Goal: Task Accomplishment & Management: Manage account settings

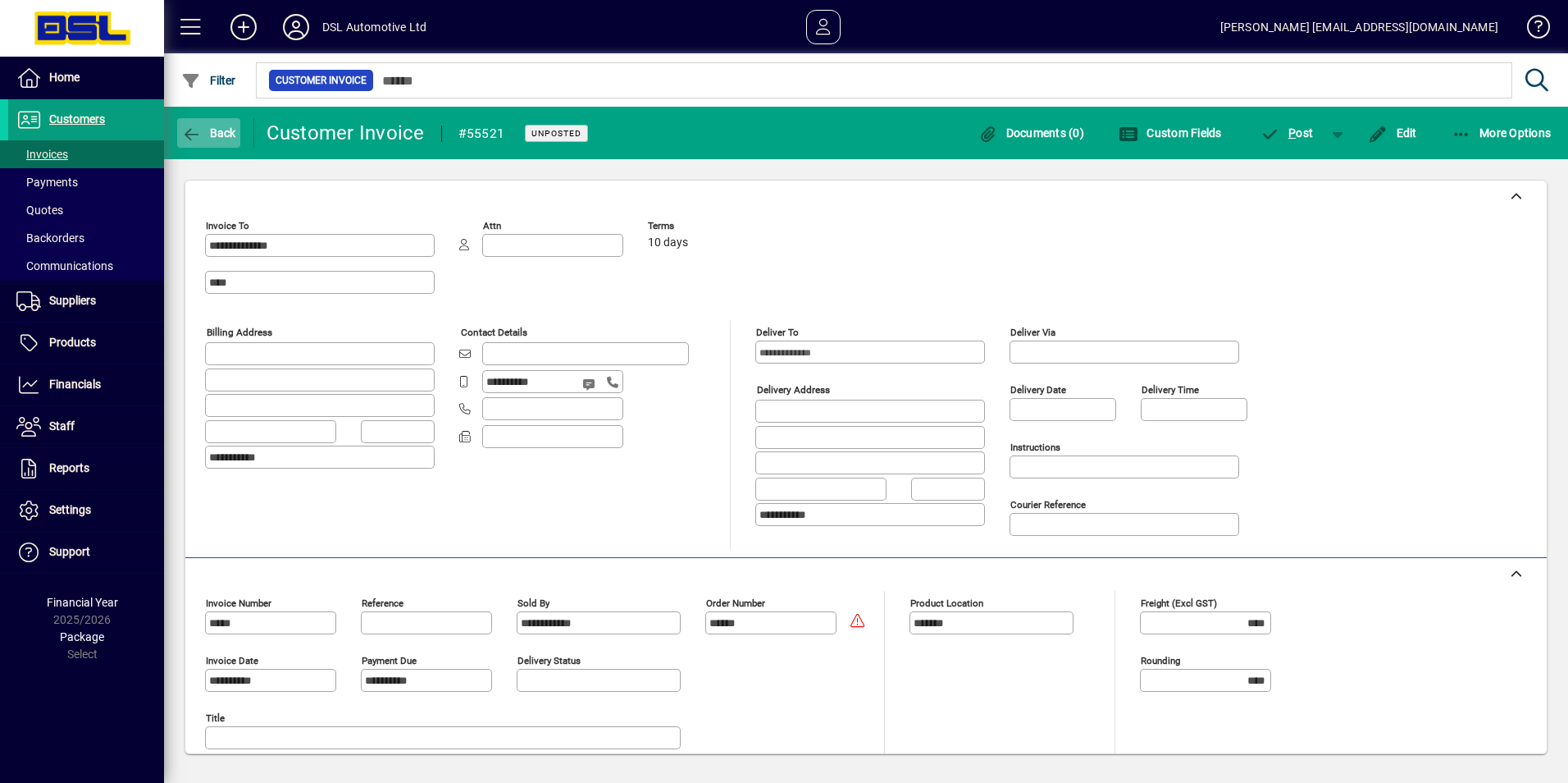
click at [182, 124] on span "button" at bounding box center [208, 133] width 63 height 40
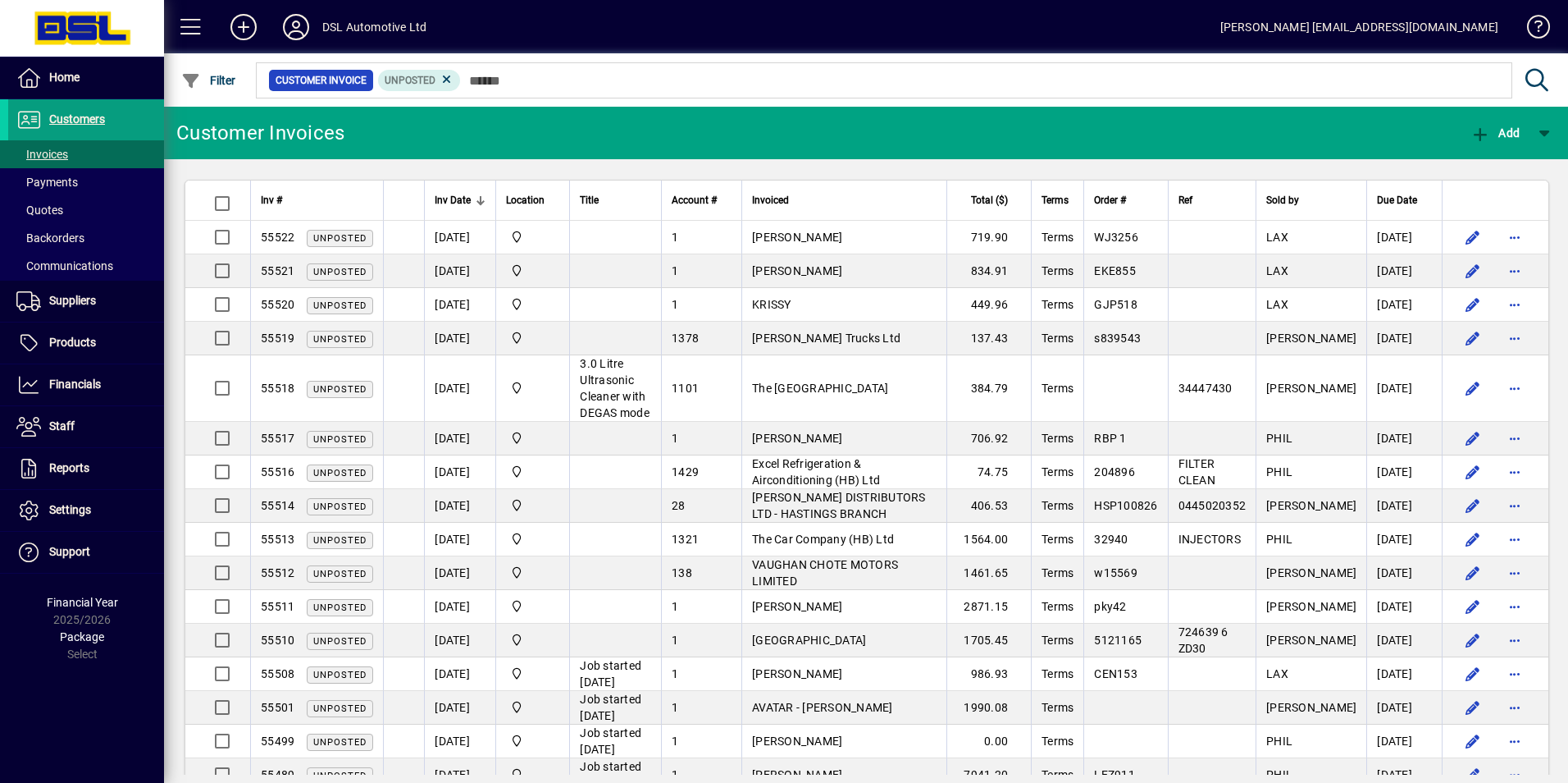
click at [946, 246] on td "Matt Brown" at bounding box center [844, 237] width 205 height 34
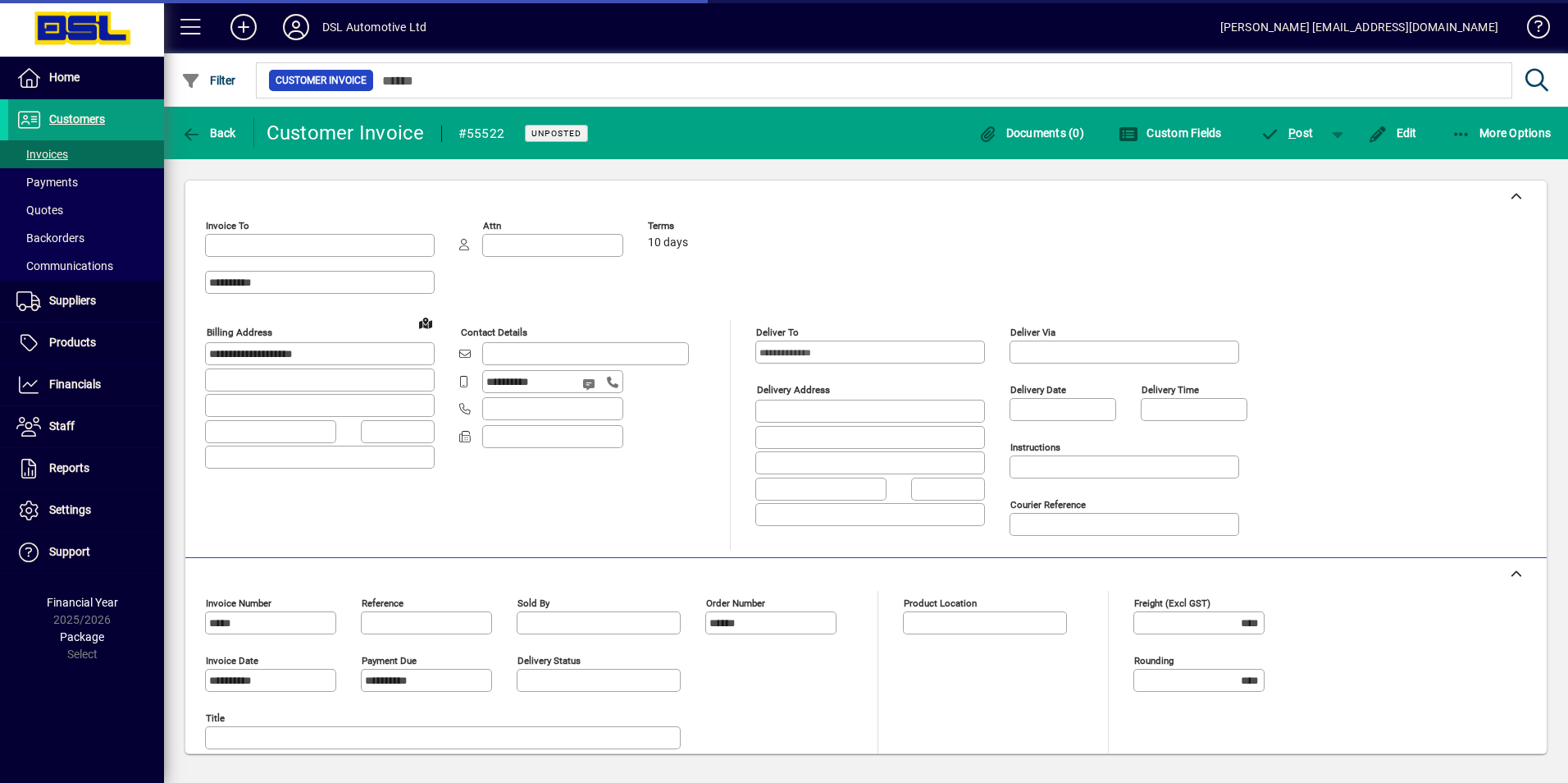
type input "**********"
type input "*******"
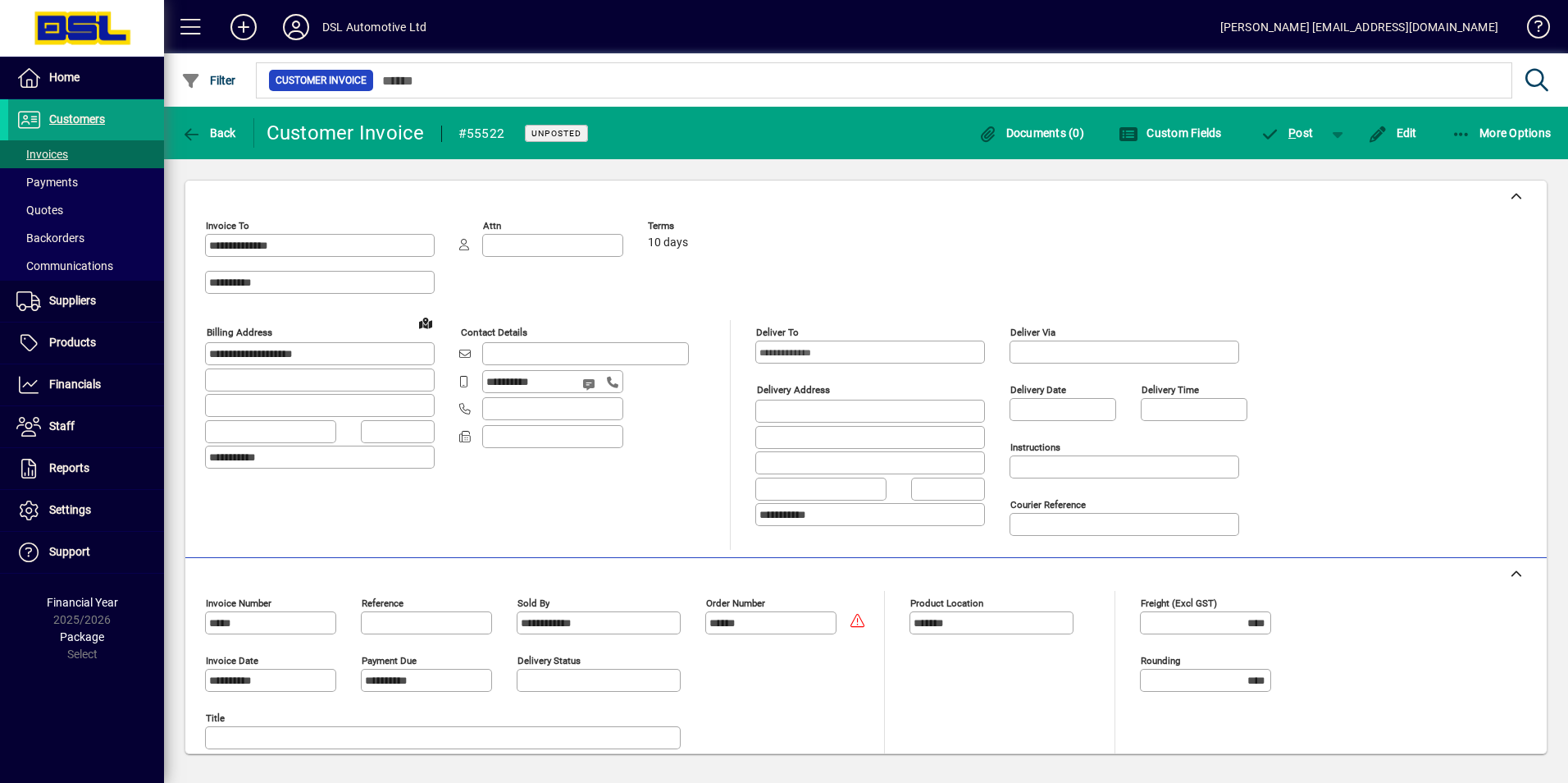
drag, startPoint x: 764, startPoint y: 616, endPoint x: 697, endPoint y: 631, distance: 68.7
click at [697, 631] on div "**********" at bounding box center [692, 619] width 351 height 57
drag, startPoint x: 463, startPoint y: 129, endPoint x: 507, endPoint y: 140, distance: 45.4
click at [507, 140] on mat-toolbar-row "Back Customer Invoice #55522 Unposted Documents (0) Custom Fields P ost Edit Mo…" at bounding box center [865, 133] width 1403 height 52
copy div "55522"
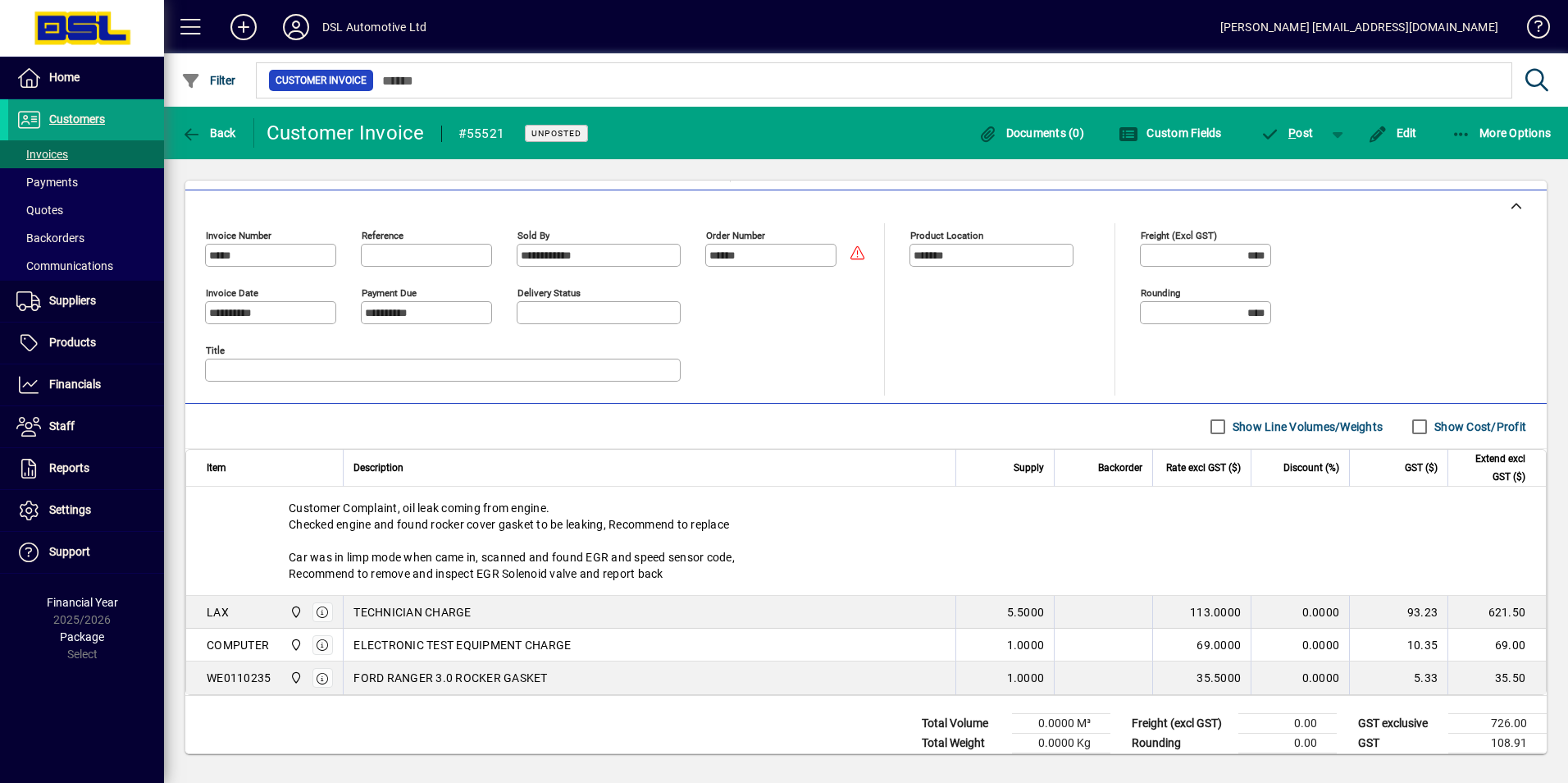
scroll to position [402, 0]
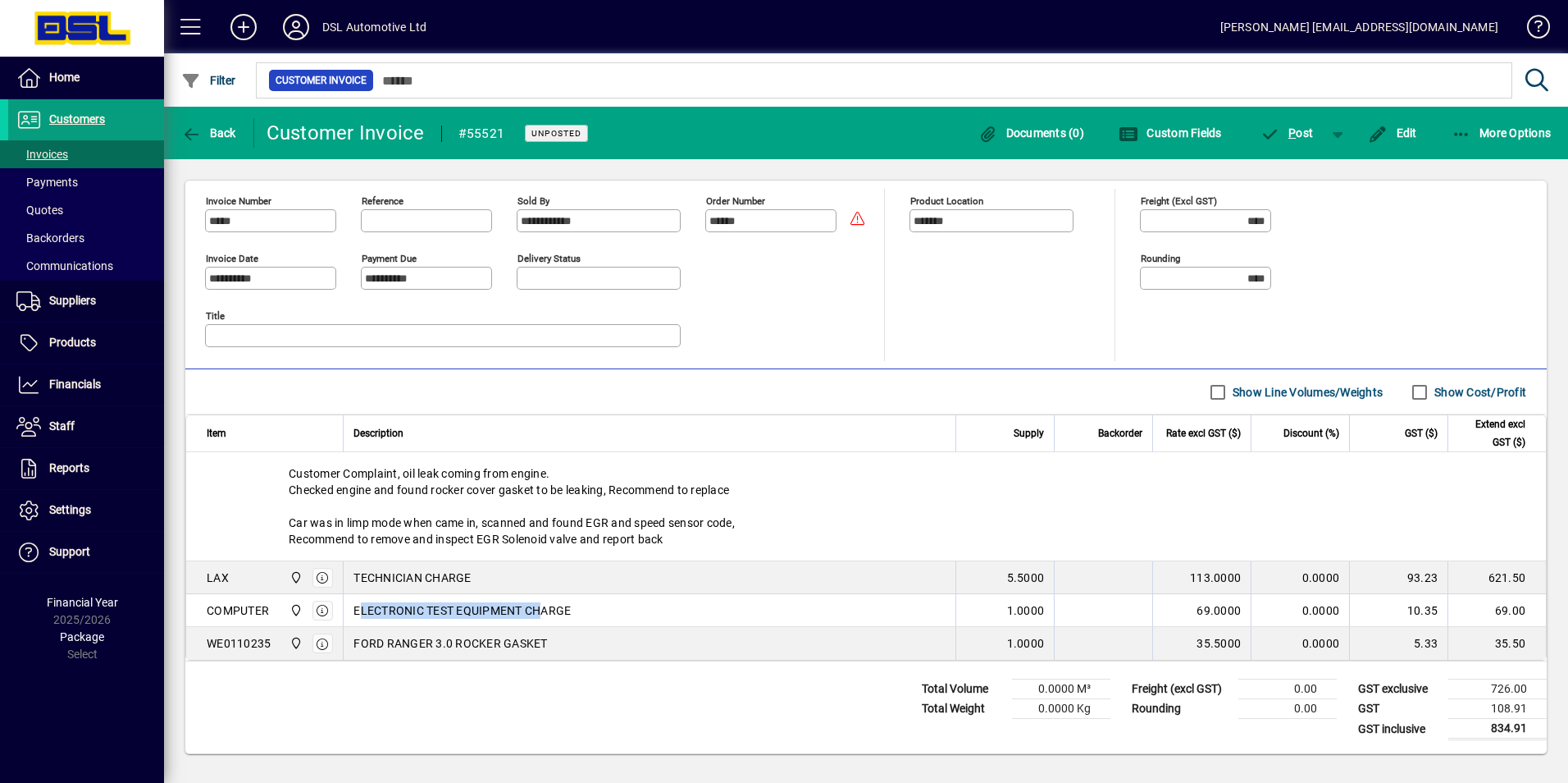
drag, startPoint x: 361, startPoint y: 612, endPoint x: 540, endPoint y: 606, distance: 179.1
click at [539, 607] on span "ELECTRONIC TEST EQUIPMENT CHARGE" at bounding box center [462, 610] width 217 height 16
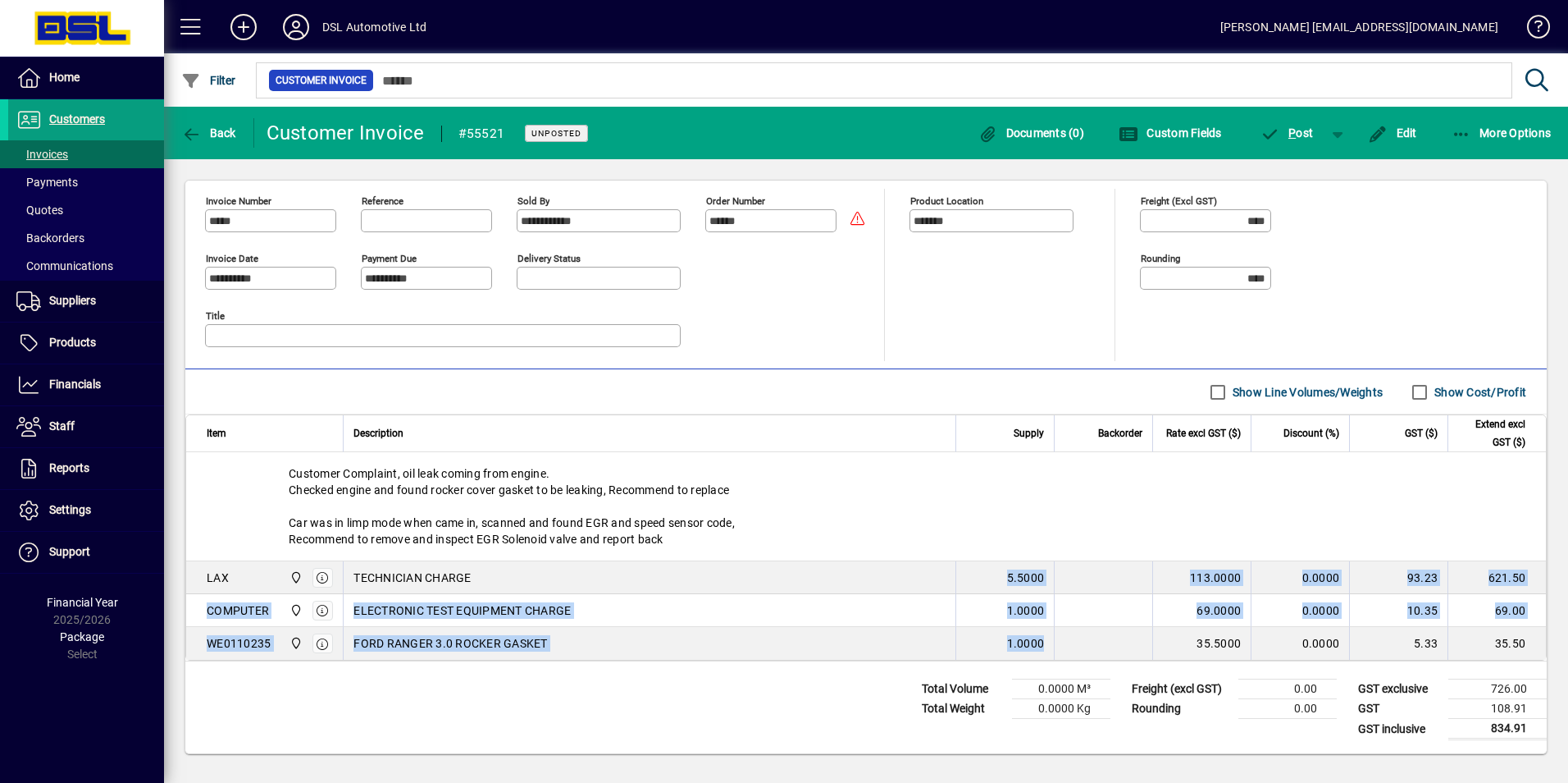
drag, startPoint x: 994, startPoint y: 576, endPoint x: 1040, endPoint y: 646, distance: 83.8
click at [1040, 646] on tbody "Customer Complaint, oil leak coming from engine. Checked engine and found rocke…" at bounding box center [866, 556] width 1360 height 207
click at [1040, 645] on td "1.0000" at bounding box center [1004, 643] width 99 height 33
drag, startPoint x: 998, startPoint y: 577, endPoint x: 1032, endPoint y: 633, distance: 65.5
click at [1032, 633] on tbody "Customer Complaint, oil leak coming from engine. Checked engine and found rocke…" at bounding box center [866, 556] width 1360 height 207
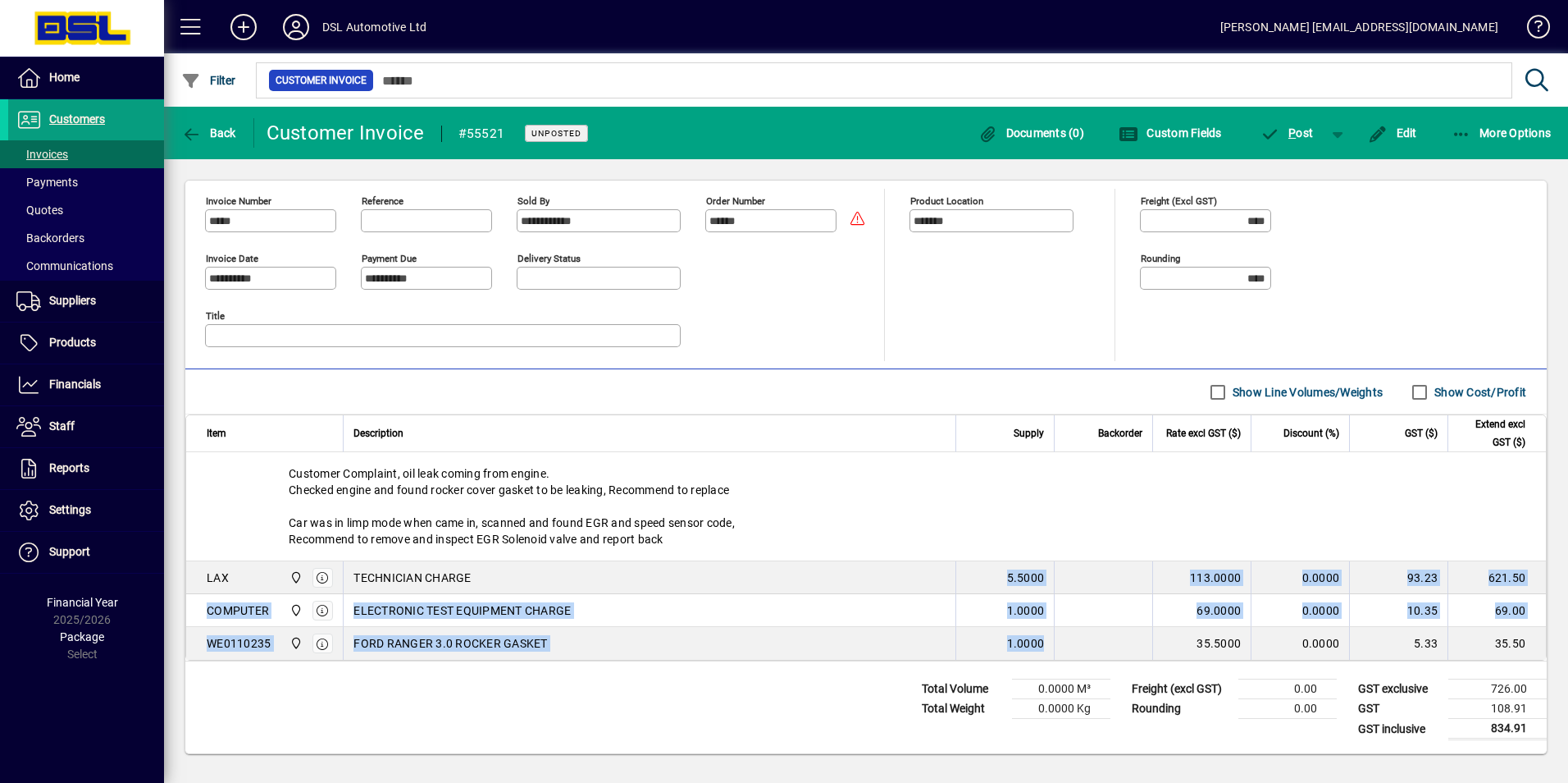
drag, startPoint x: 1032, startPoint y: 633, endPoint x: 1000, endPoint y: 580, distance: 61.9
click at [1007, 580] on span "5.5000" at bounding box center [1026, 578] width 38 height 16
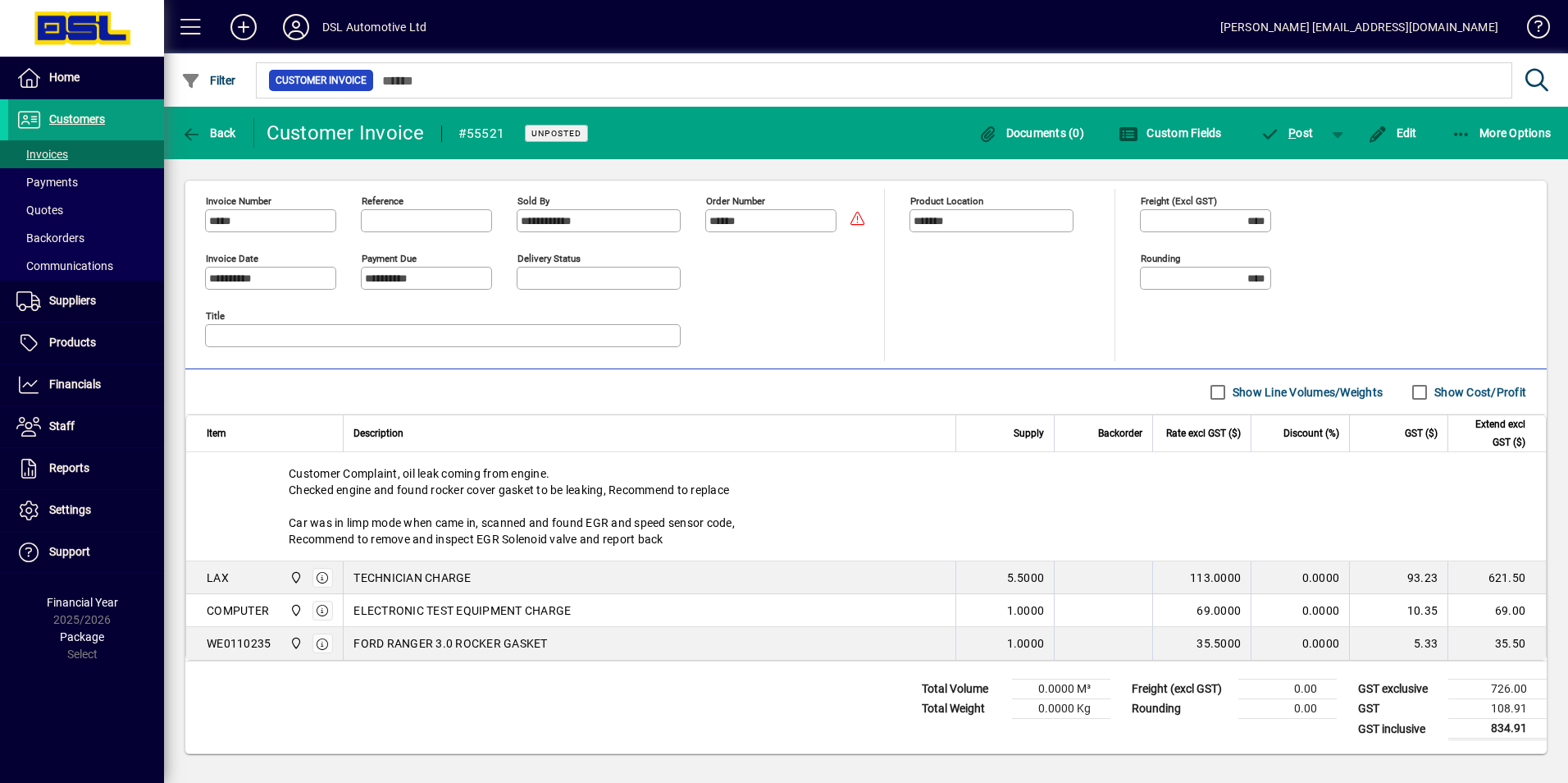
click at [868, 505] on div "Customer Complaint, oil leak coming from engine. Checked engine and found rocke…" at bounding box center [866, 507] width 1360 height 109
click at [1104, 550] on div "Customer Complaint, oil leak coming from engine. Checked engine and found rocke…" at bounding box center [866, 507] width 1360 height 109
click at [1385, 137] on icon "button" at bounding box center [1377, 134] width 20 height 16
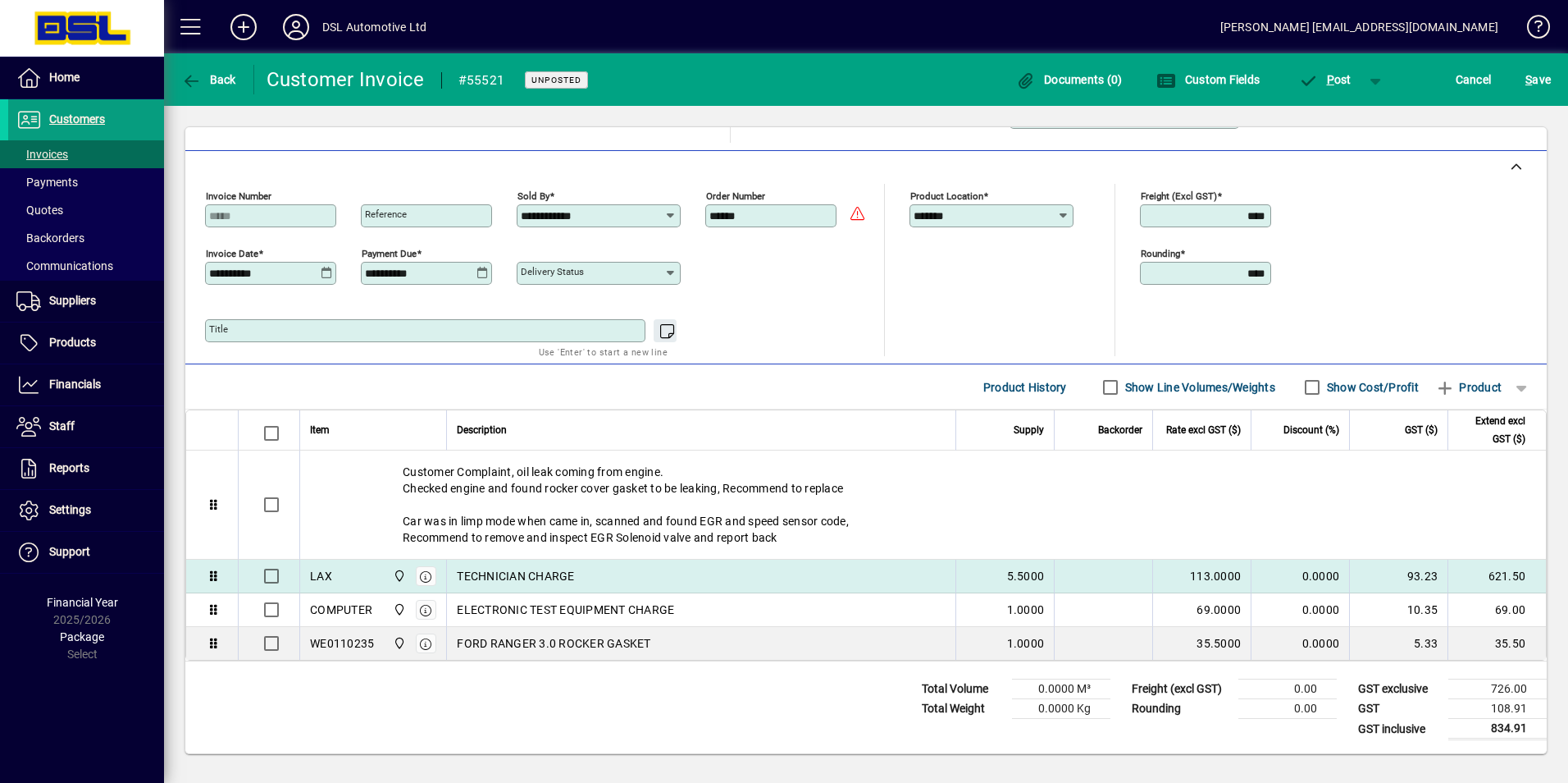
click at [1029, 569] on span "5.5000" at bounding box center [1026, 576] width 38 height 16
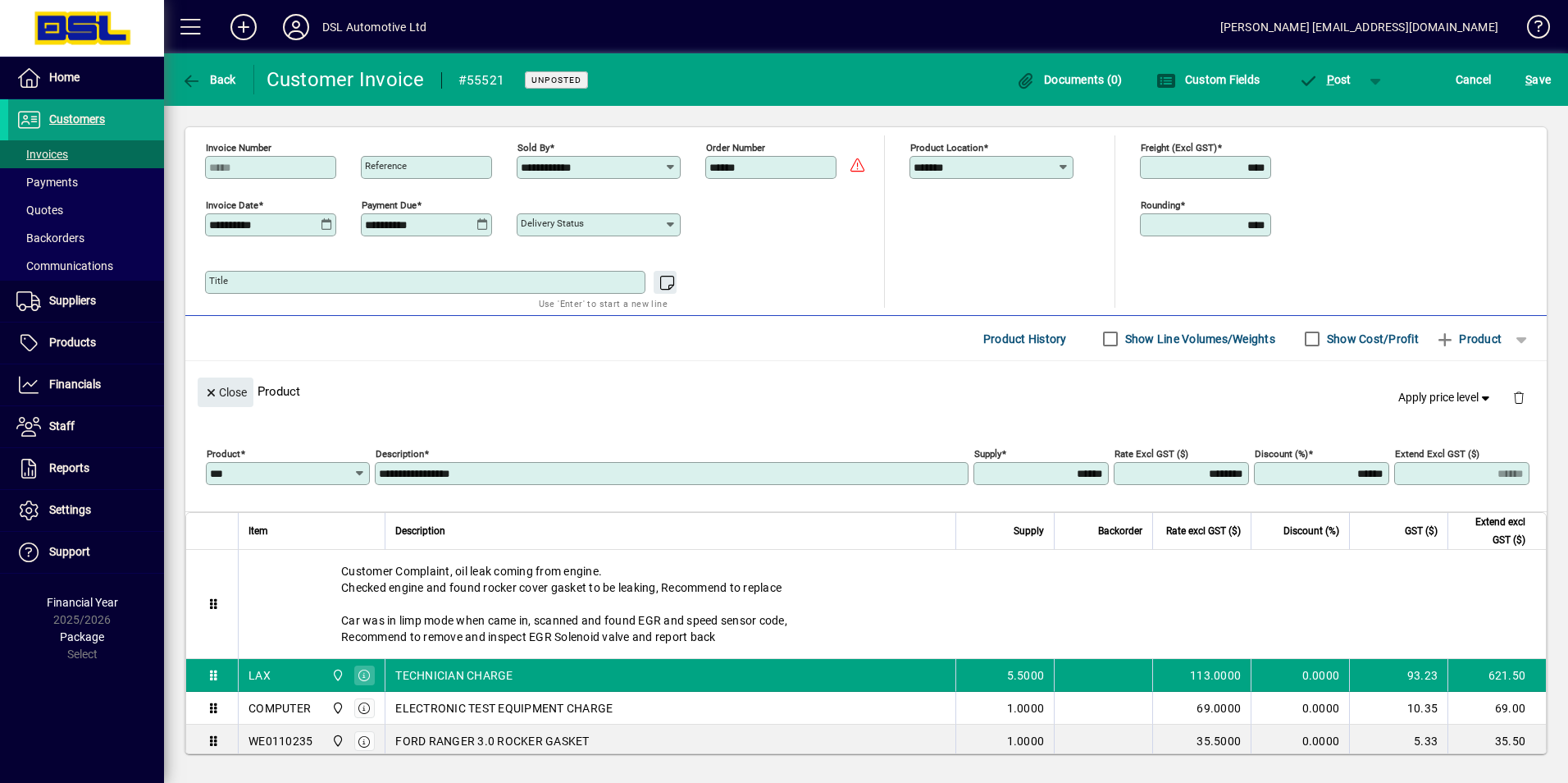
click at [1066, 470] on input "******" at bounding box center [1042, 474] width 131 height 14
type input "******"
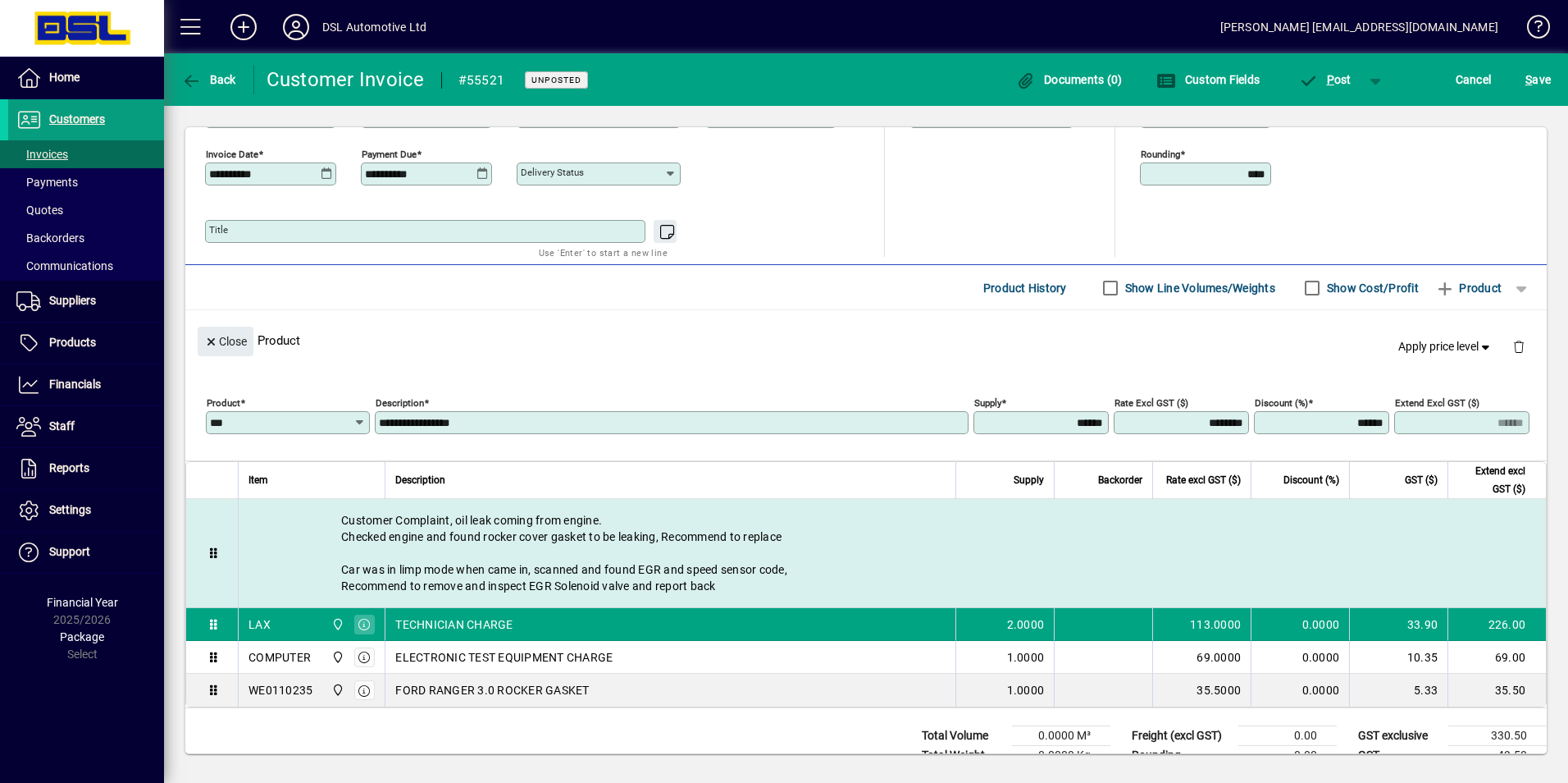
scroll to position [500, 0]
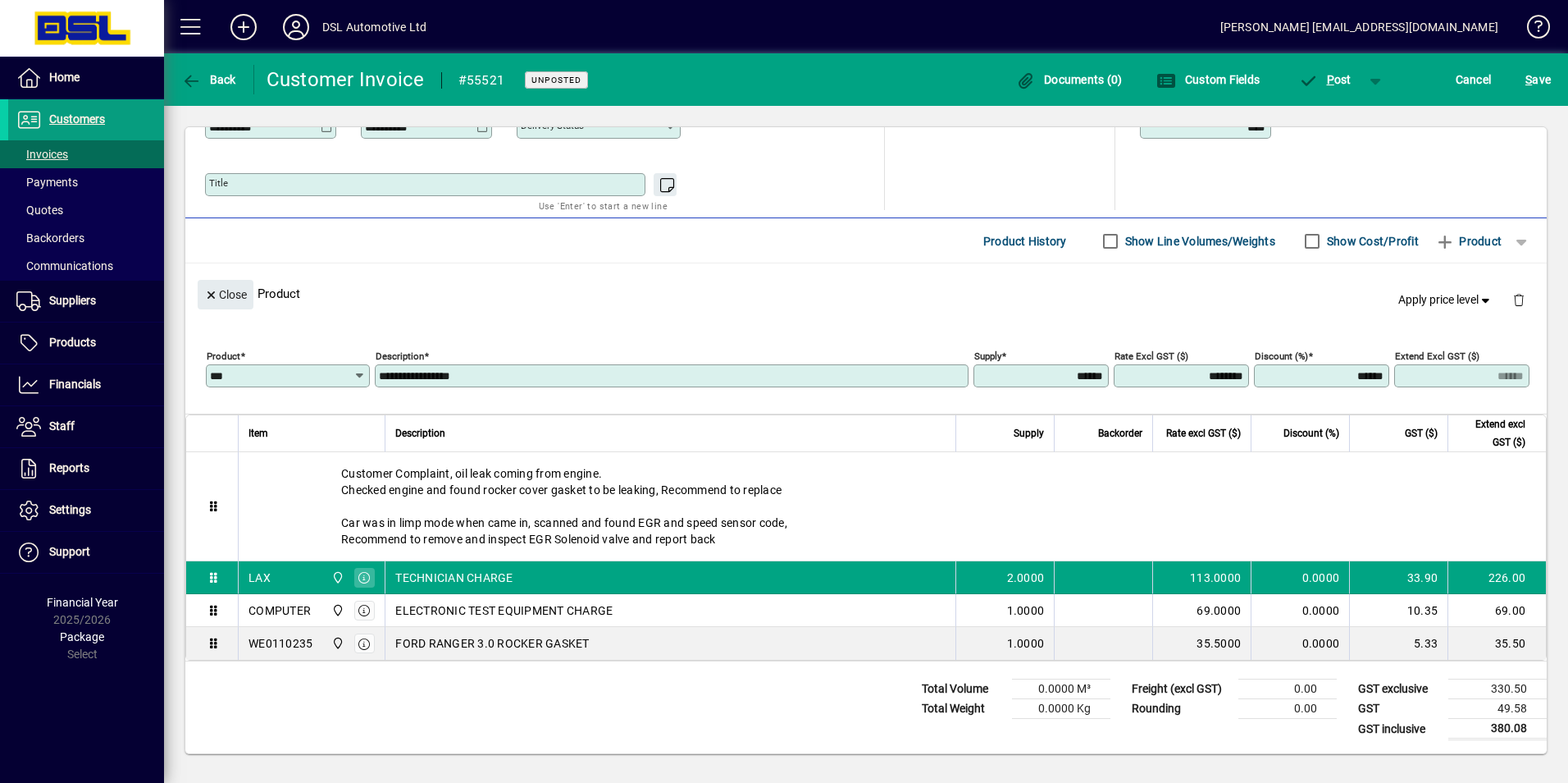
drag, startPoint x: 1480, startPoint y: 725, endPoint x: 1521, endPoint y: 731, distance: 41.4
click at [1521, 731] on td "380.08" at bounding box center [1497, 729] width 99 height 20
click at [1520, 731] on td "380.08" at bounding box center [1497, 729] width 99 height 20
click at [1501, 728] on td "380.08" at bounding box center [1497, 729] width 99 height 20
click at [1527, 73] on span "S" at bounding box center [1528, 79] width 7 height 14
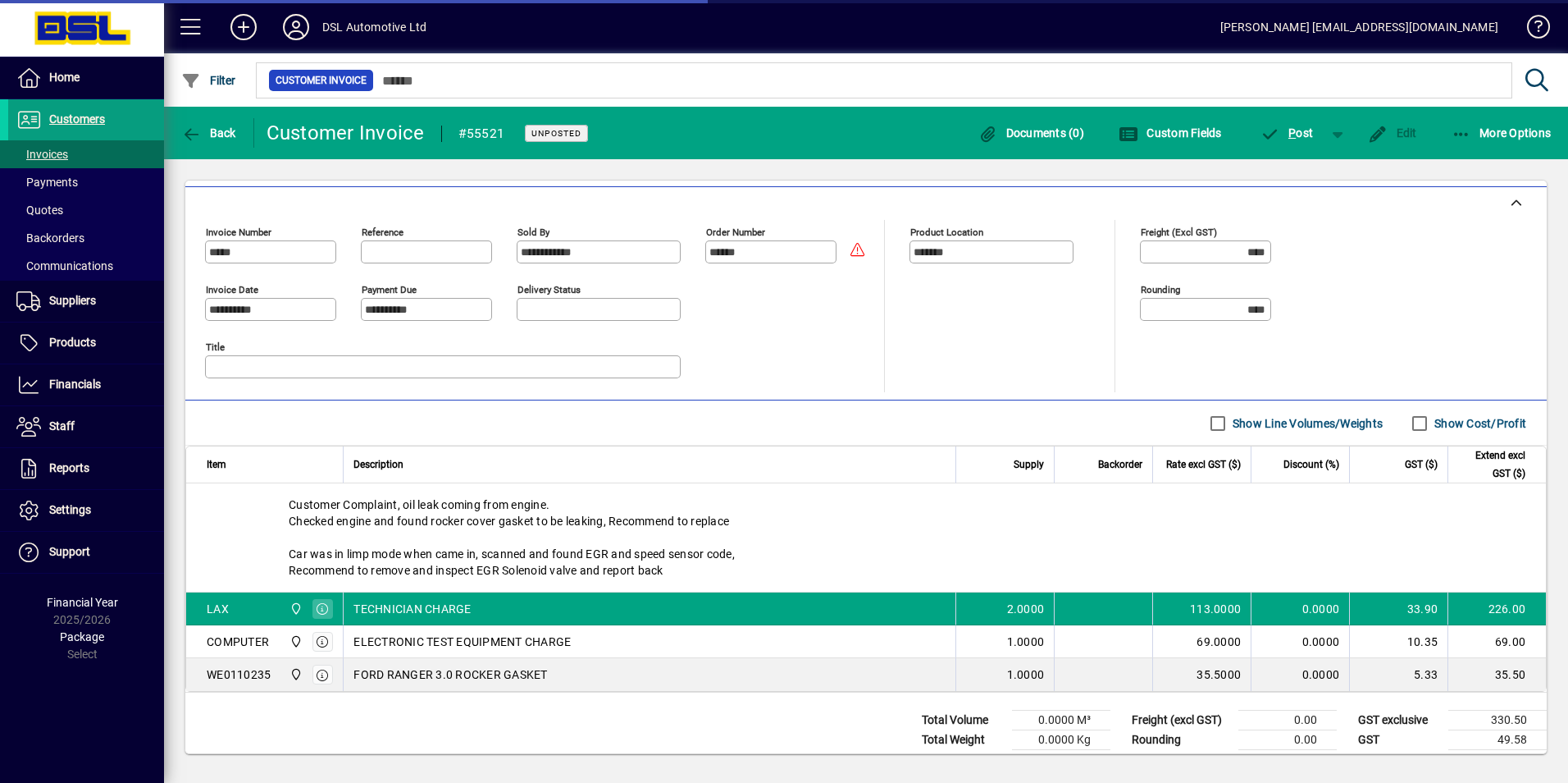
scroll to position [402, 0]
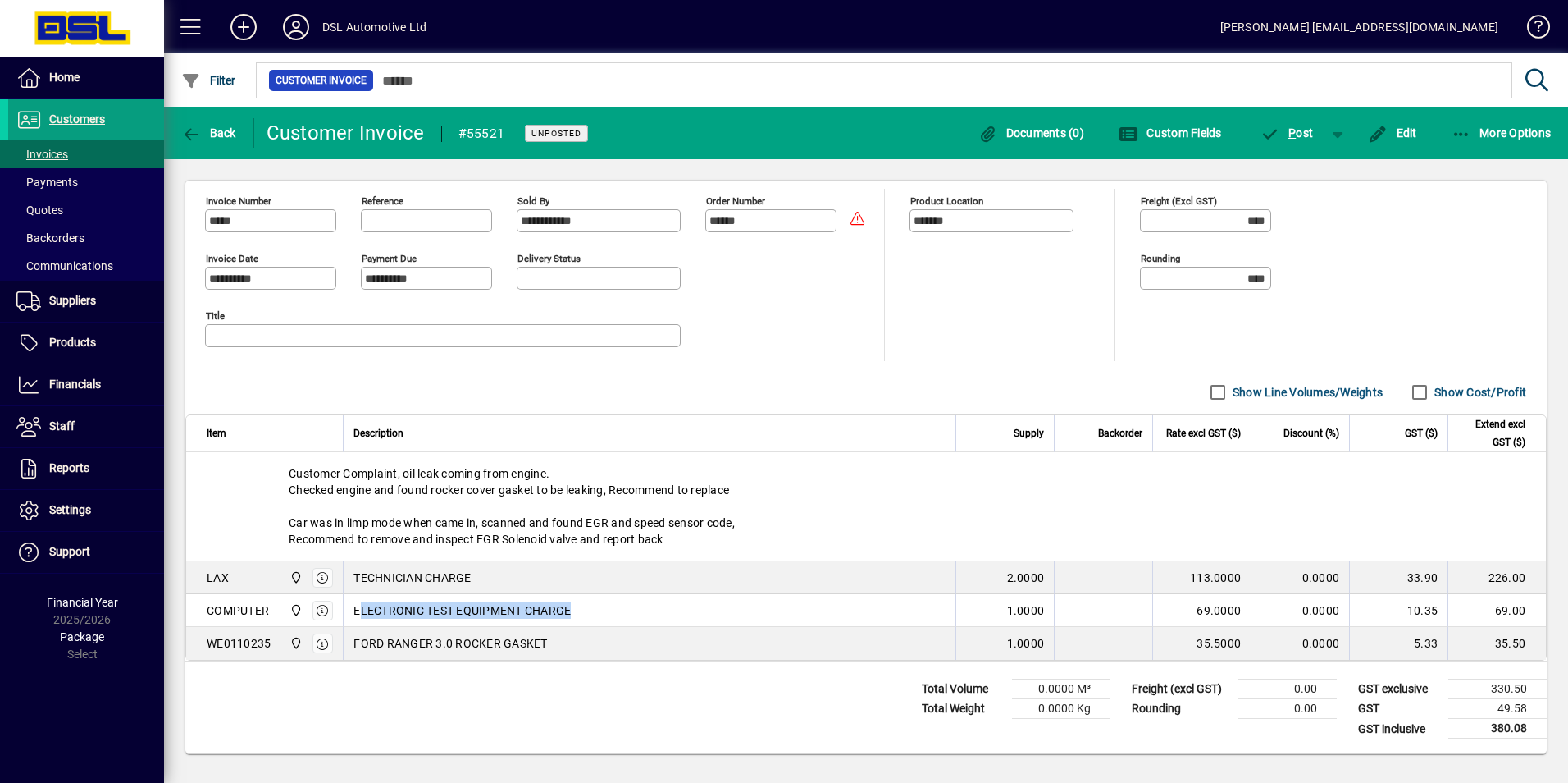
drag, startPoint x: 365, startPoint y: 609, endPoint x: 573, endPoint y: 608, distance: 208.0
click at [573, 608] on div "ELECTRONIC TEST EQUIPMENT CHARGE" at bounding box center [649, 610] width 592 height 16
